Goal: Transaction & Acquisition: Purchase product/service

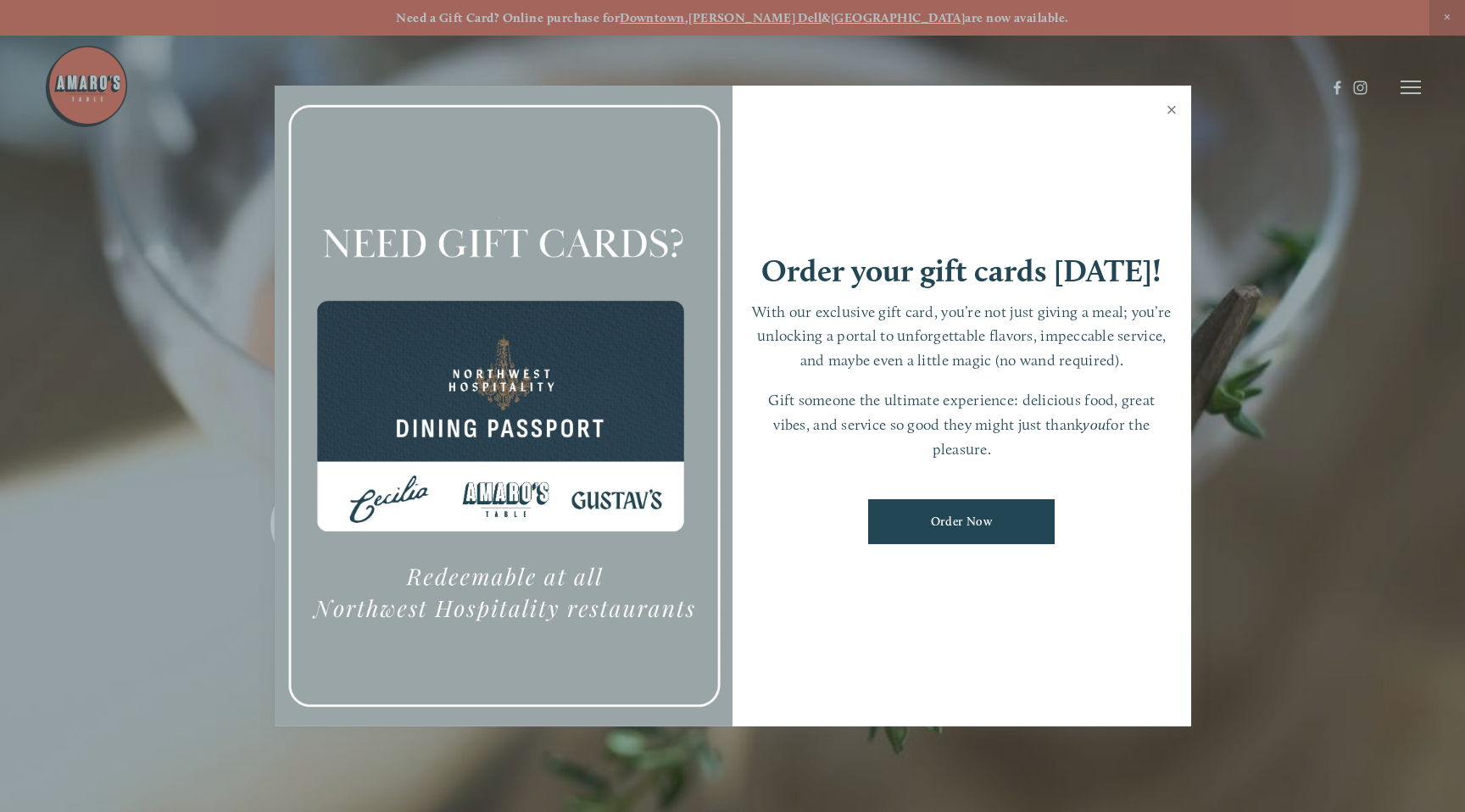
click at [1156, 120] on link "Close" at bounding box center [1172, 112] width 33 height 47
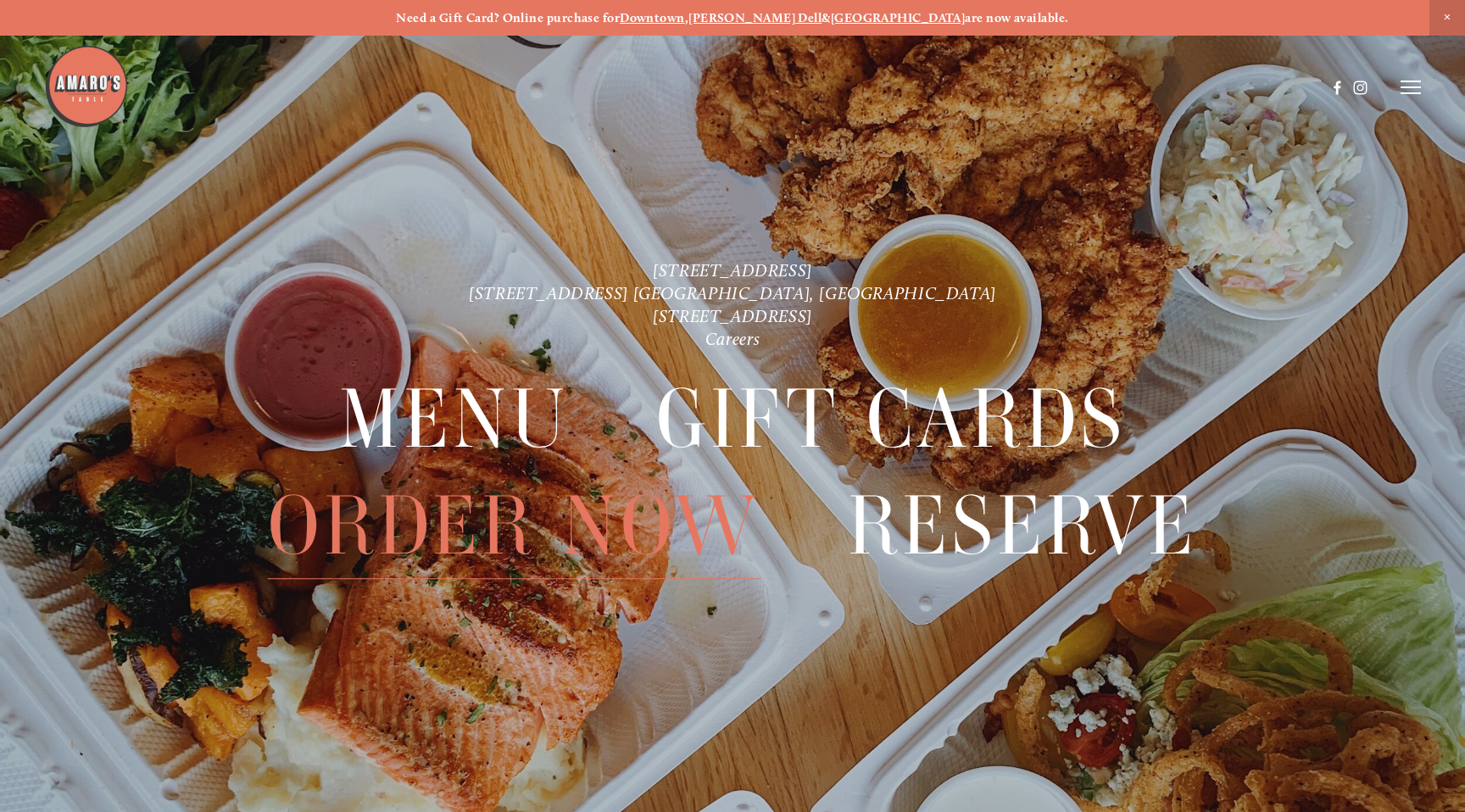
click at [601, 519] on span "Order Now" at bounding box center [514, 527] width 493 height 106
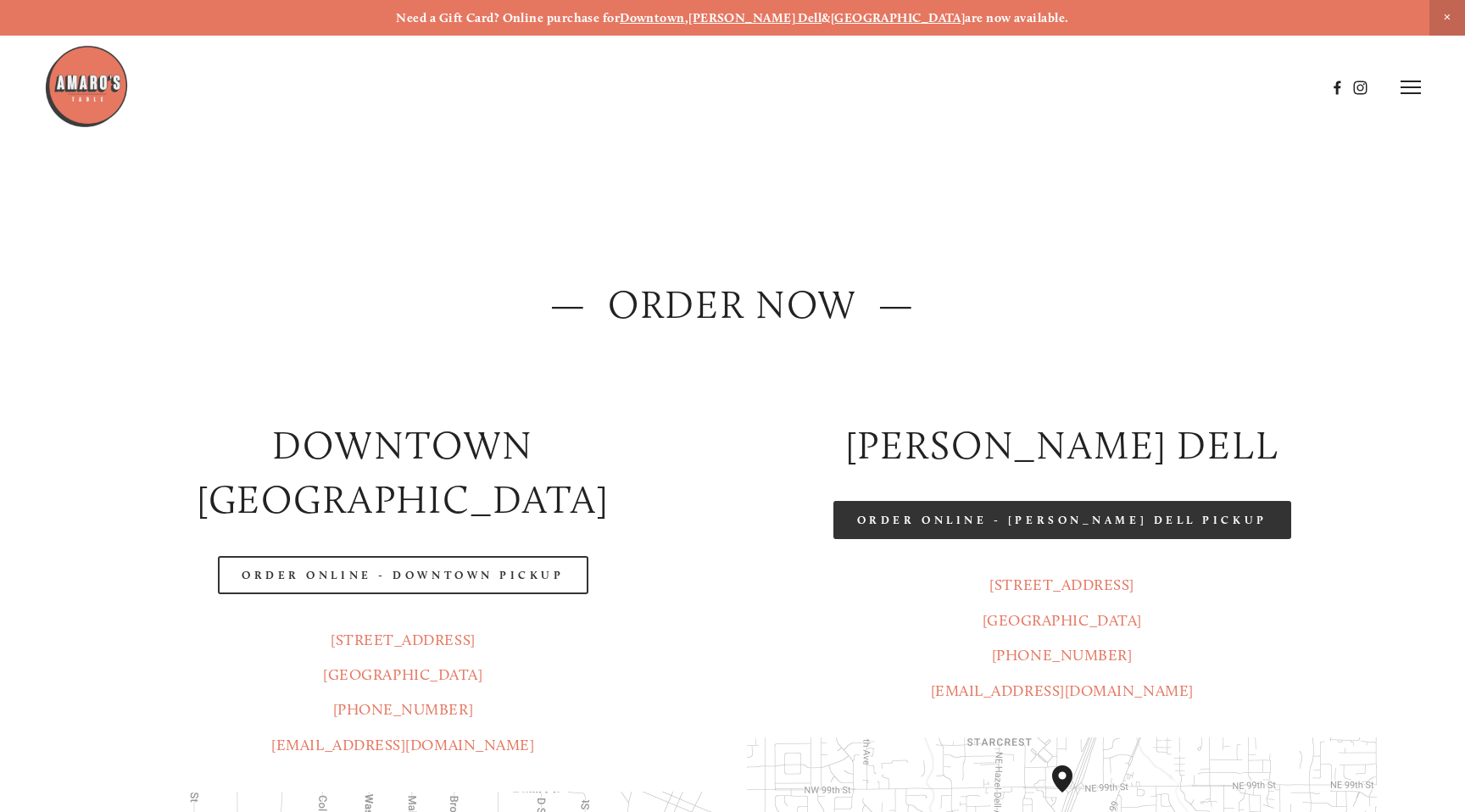
click at [970, 531] on link "Order Online - [PERSON_NAME] Dell Pickup" at bounding box center [1063, 521] width 458 height 38
